Goal: Find specific page/section

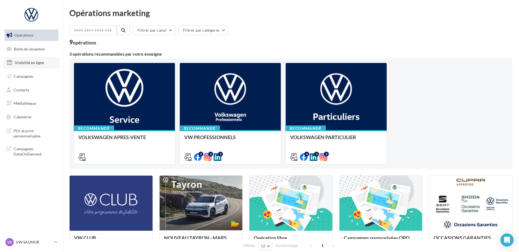
click at [37, 62] on span "Visibilité en ligne" at bounding box center [29, 62] width 29 height 5
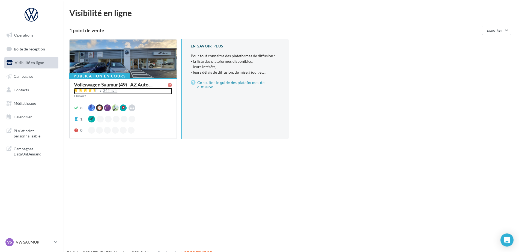
click at [110, 93] on div "342 avis" at bounding box center [123, 91] width 98 height 7
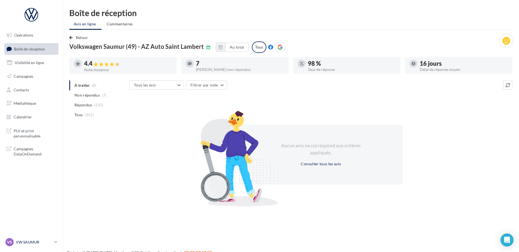
click at [30, 237] on link "VS VW SAUMUR vw-sau-tar" at bounding box center [31, 242] width 54 height 10
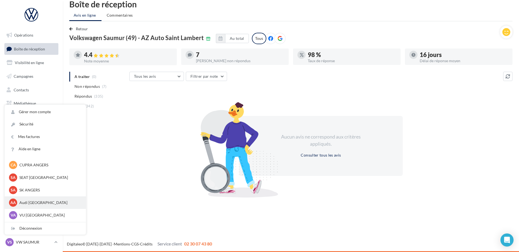
scroll to position [50, 0]
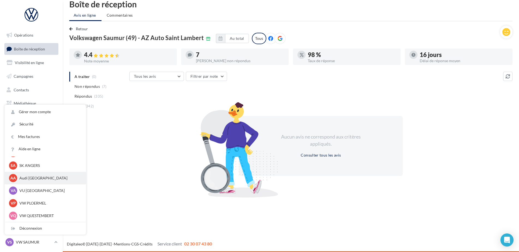
click at [29, 177] on p "Audi [GEOGRAPHIC_DATA]" at bounding box center [49, 177] width 60 height 5
